Goal: Task Accomplishment & Management: Complete application form

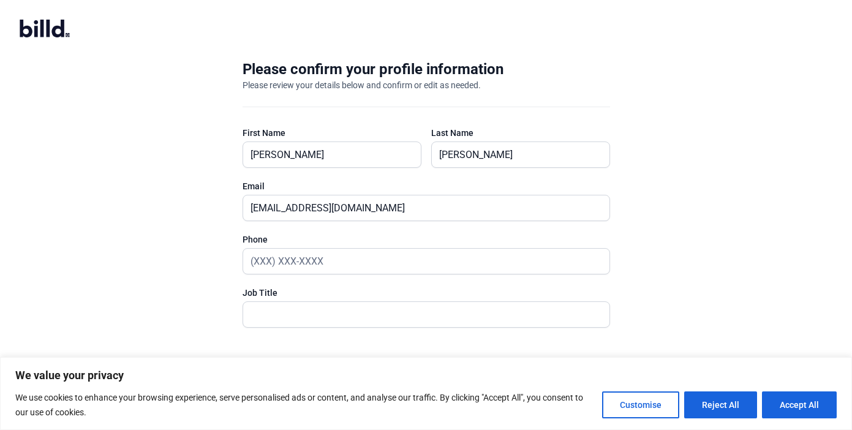
scroll to position [21, 0]
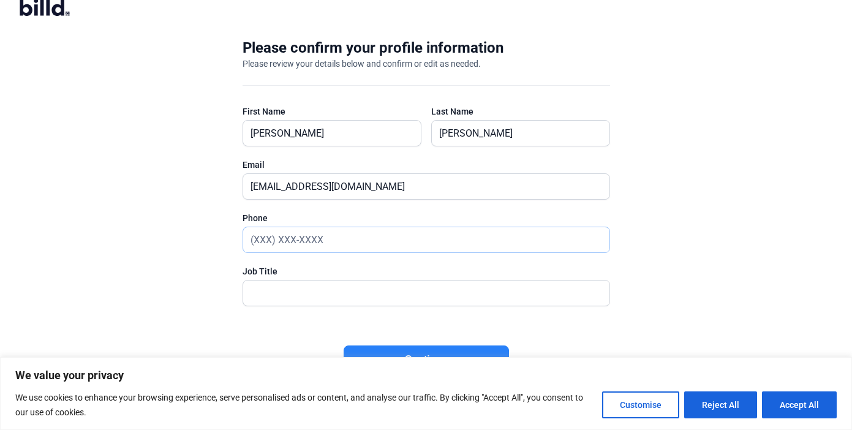
click at [331, 244] on input "text" at bounding box center [419, 239] width 353 height 25
type input "(6__) ___-____"
click at [799, 409] on button "Accept All" at bounding box center [799, 405] width 75 height 27
checkbox input "true"
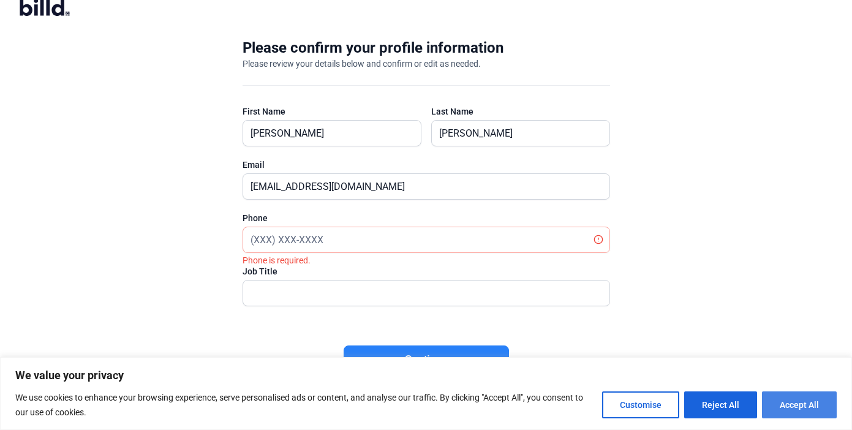
checkbox input "true"
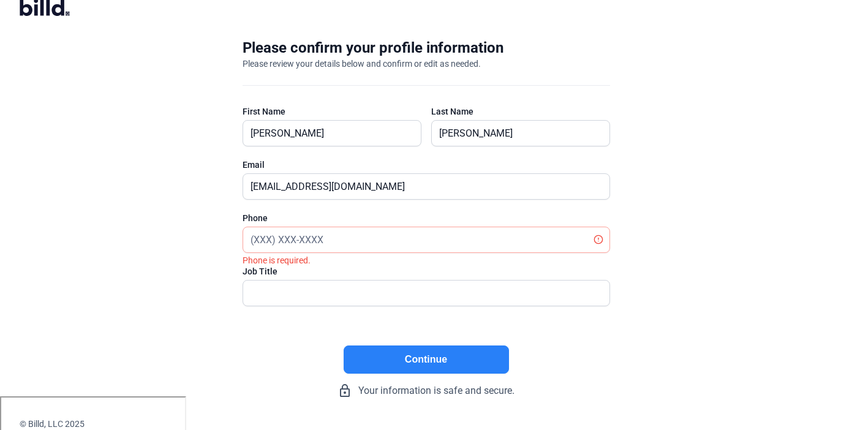
scroll to position [0, 0]
click at [311, 238] on input "text" at bounding box center [419, 239] width 353 height 25
paste input "[PHONE_NUMBER]"
type input "[PHONE_NUMBER]"
click at [428, 357] on button "Continue" at bounding box center [426, 360] width 165 height 28
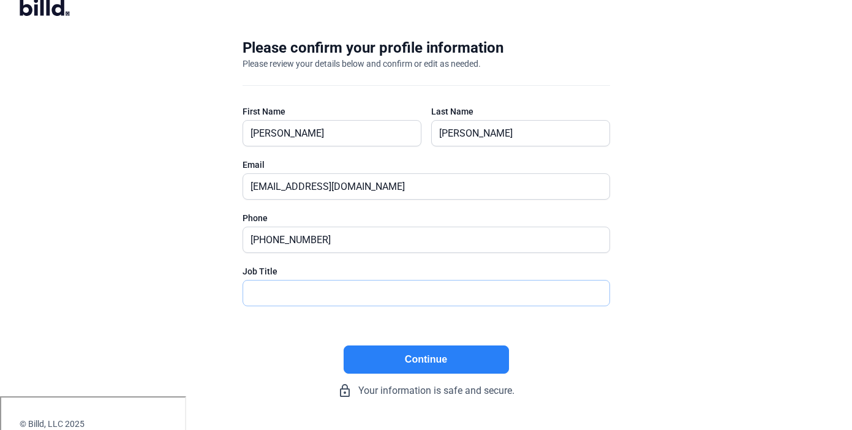
click at [320, 289] on input "text" at bounding box center [426, 293] width 366 height 25
type input "S"
type input "R"
type input "T"
type input "RTM"
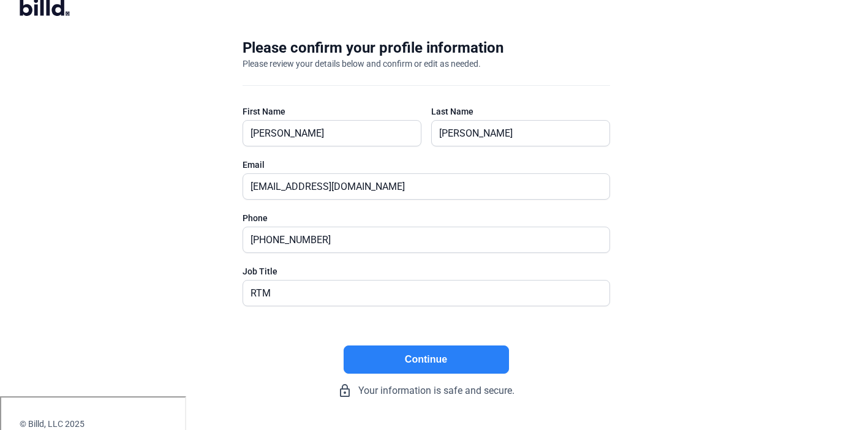
click at [413, 351] on button "Continue" at bounding box center [426, 360] width 165 height 28
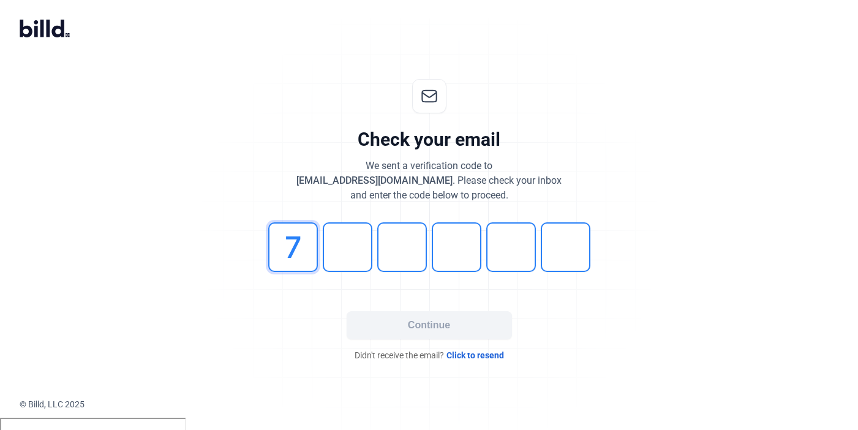
type input "7"
type input "3"
type input "8"
type input "4"
type input "5"
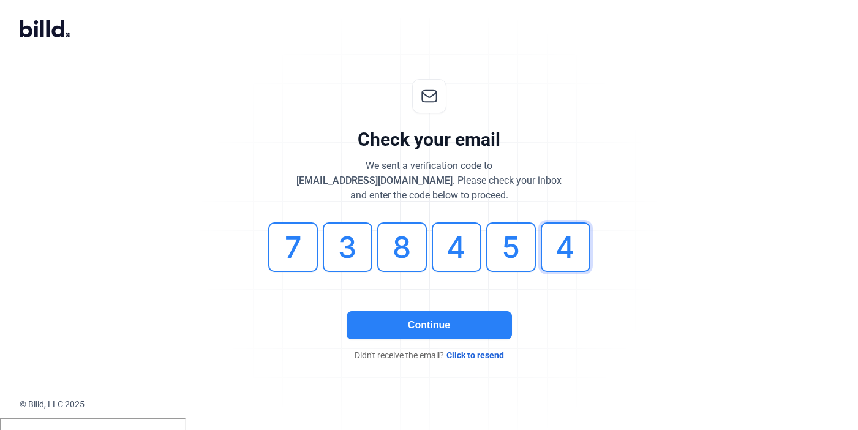
type input "4"
click at [428, 314] on button "Continue" at bounding box center [429, 325] width 165 height 28
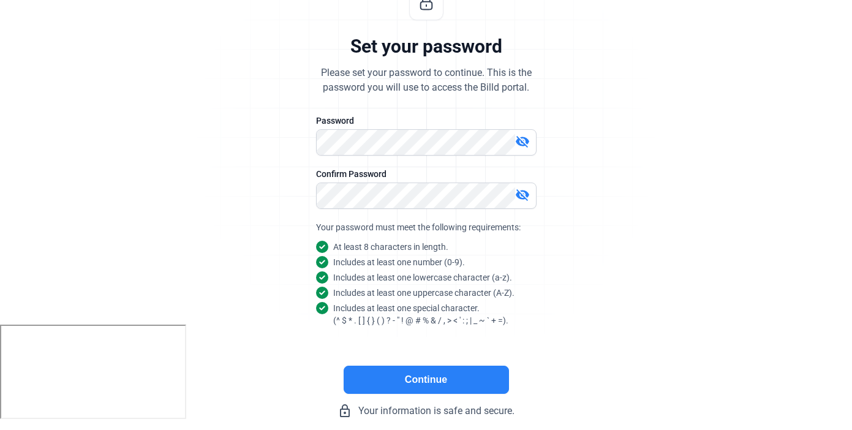
scroll to position [97, 0]
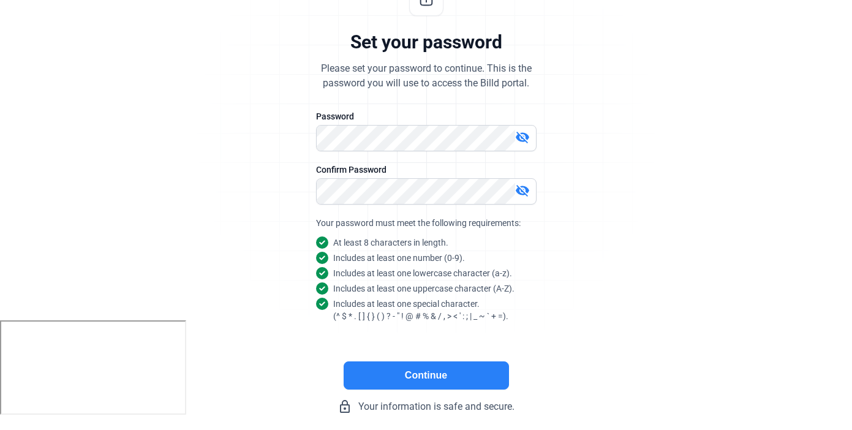
click at [438, 382] on button "Continue" at bounding box center [426, 375] width 165 height 28
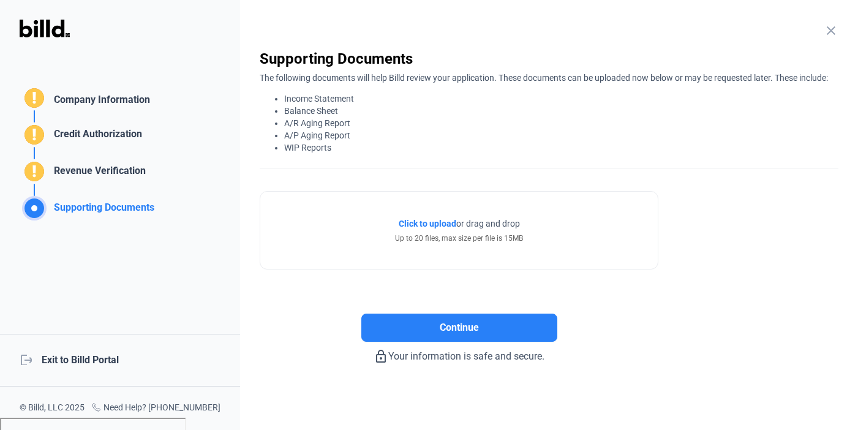
click at [613, 105] on li "Income Statement" at bounding box center [561, 99] width 554 height 12
click at [80, 99] on div "Company Information" at bounding box center [99, 102] width 101 height 18
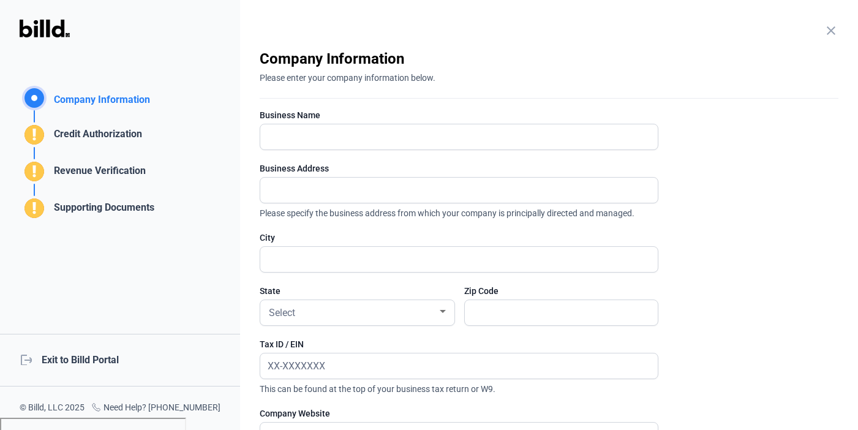
click at [91, 131] on div "Credit Authorization" at bounding box center [95, 137] width 93 height 20
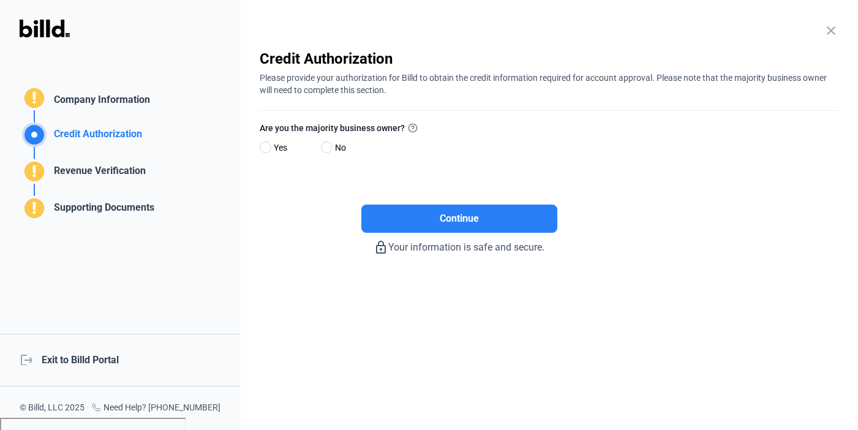
click at [106, 172] on div "Revenue Verification" at bounding box center [97, 174] width 97 height 20
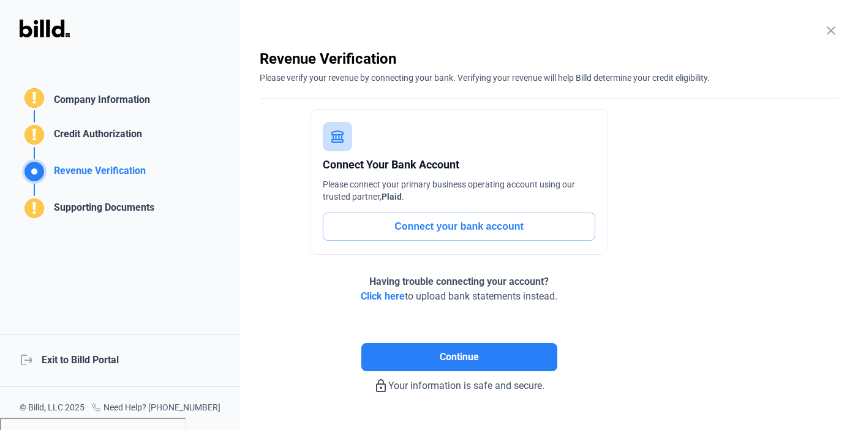
scroll to position [31, 0]
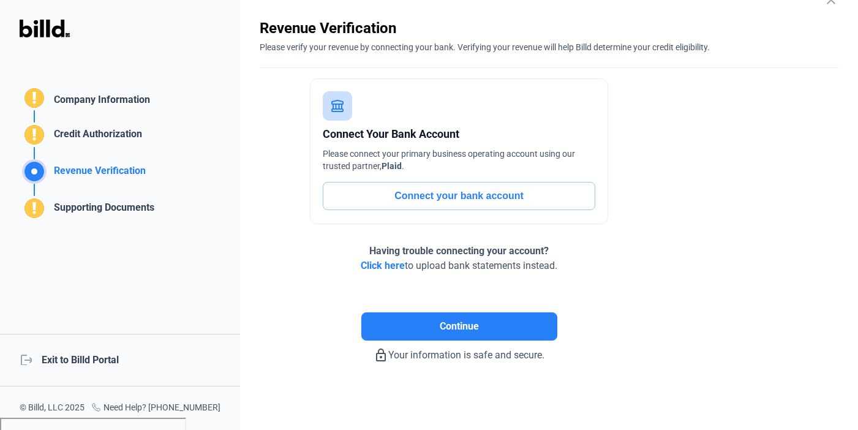
click at [121, 205] on div "Supporting Documents" at bounding box center [101, 210] width 105 height 20
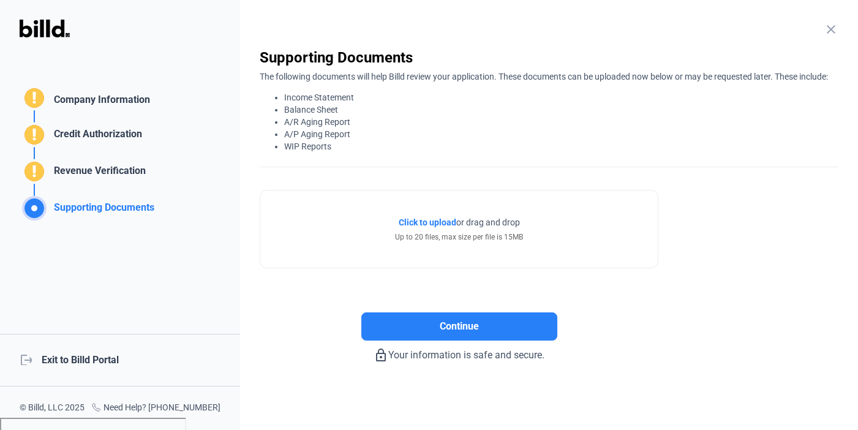
scroll to position [13, 0]
